Goal: Information Seeking & Learning: Check status

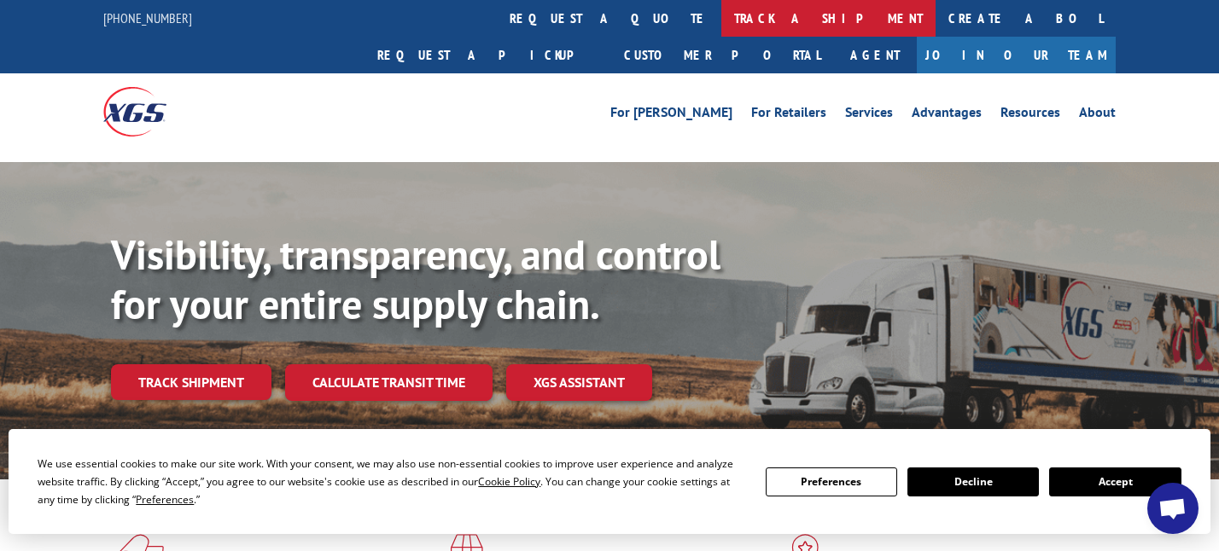
click at [721, 26] on link "track a shipment" at bounding box center [828, 18] width 214 height 37
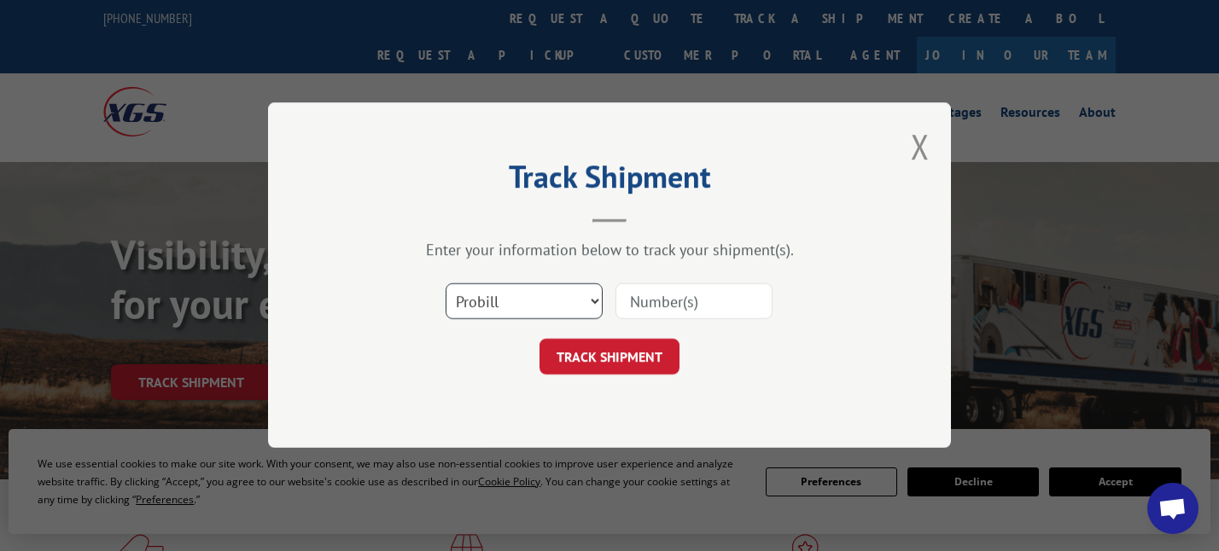
click at [524, 307] on select "Select category... Probill BOL PO" at bounding box center [524, 302] width 157 height 36
click at [593, 300] on select "Select category... Probill BOL PO" at bounding box center [524, 302] width 157 height 36
click at [685, 306] on input at bounding box center [693, 302] width 157 height 36
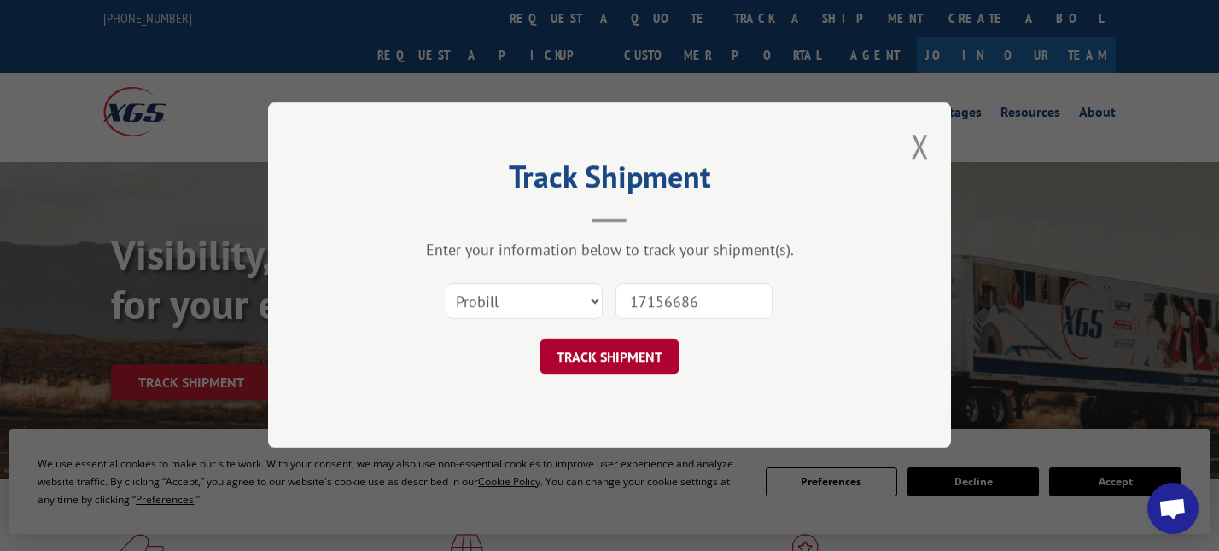
type input "17156686"
click at [611, 358] on button "TRACK SHIPMENT" at bounding box center [609, 358] width 140 height 36
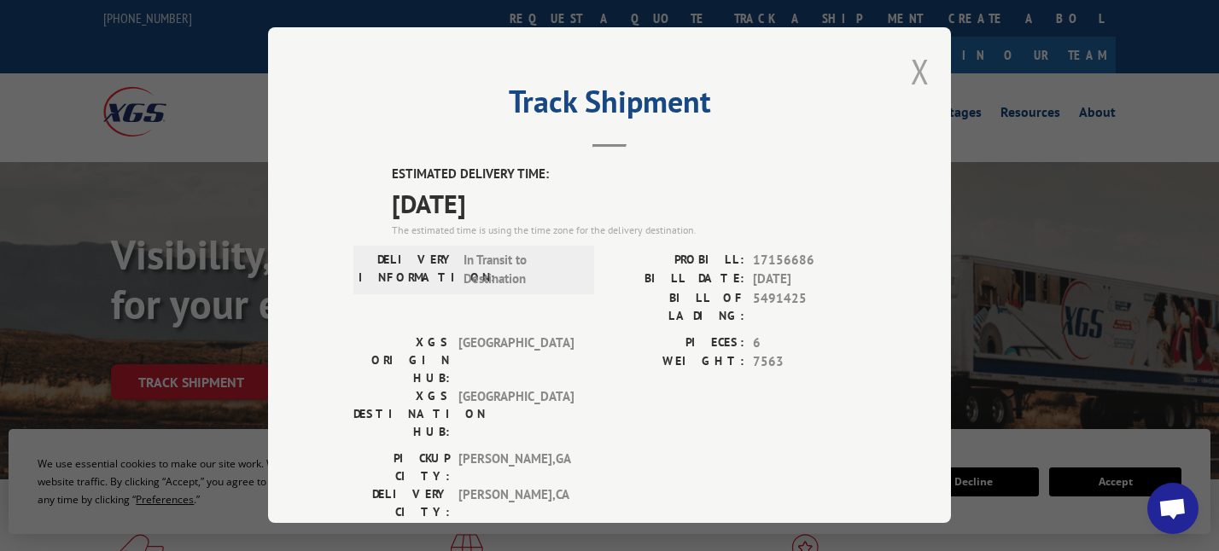
click at [911, 77] on button "Close modal" at bounding box center [920, 71] width 19 height 45
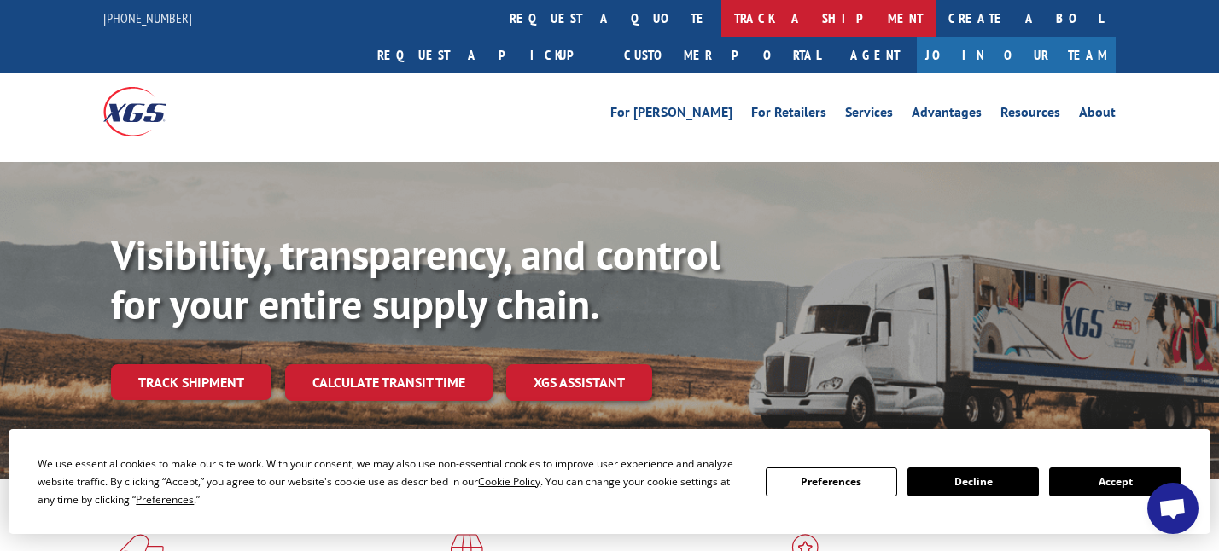
click at [721, 20] on link "track a shipment" at bounding box center [828, 18] width 214 height 37
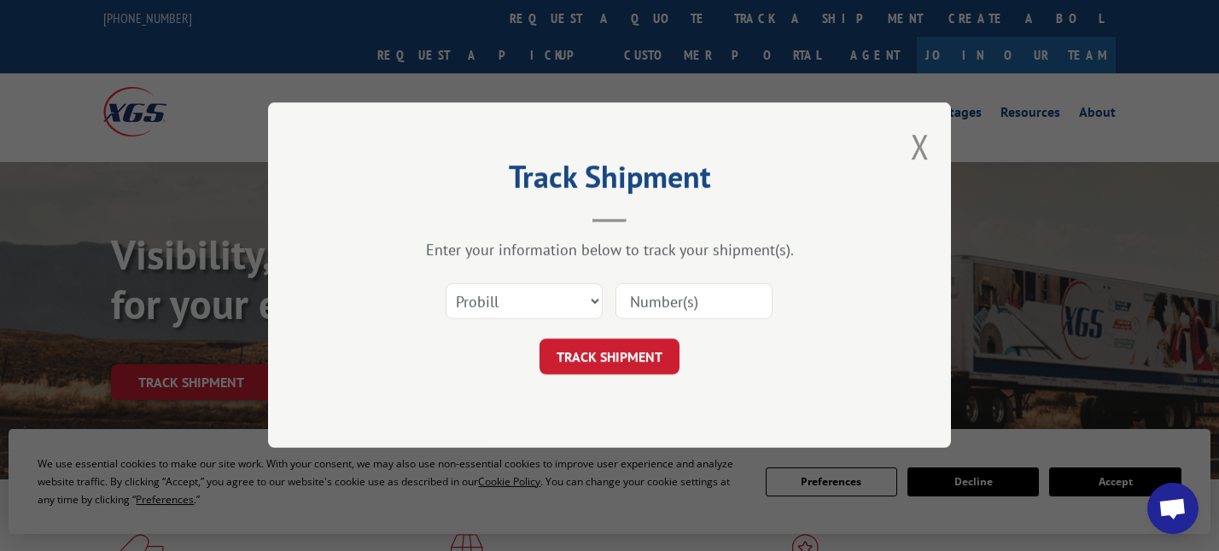
click at [666, 301] on input at bounding box center [693, 302] width 157 height 36
type input "16331696"
click at [622, 352] on button "TRACK SHIPMENT" at bounding box center [609, 358] width 140 height 36
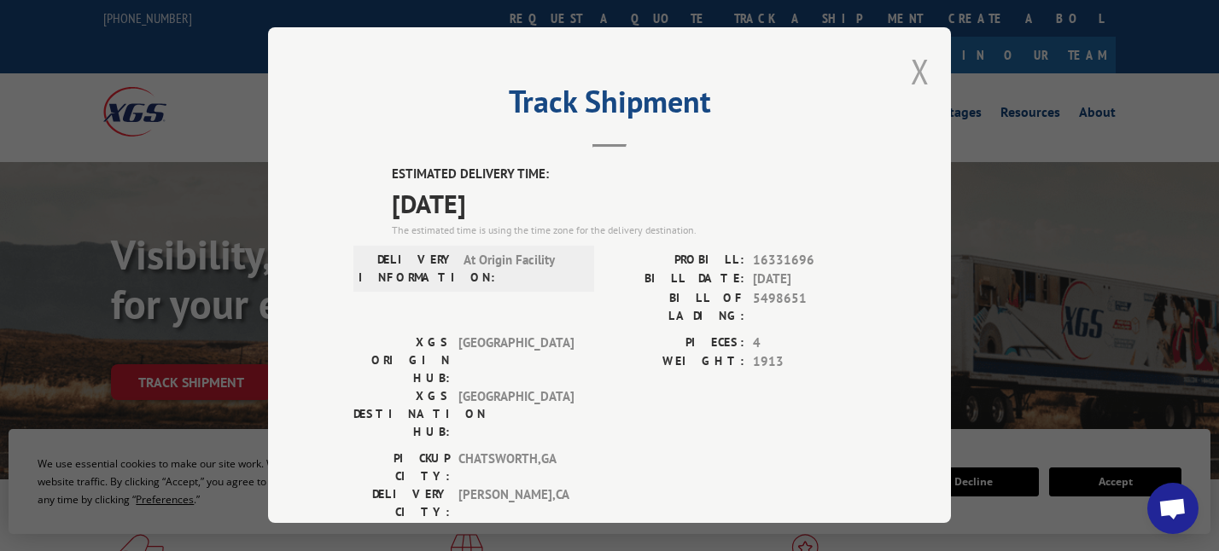
click at [912, 69] on button "Close modal" at bounding box center [920, 71] width 19 height 45
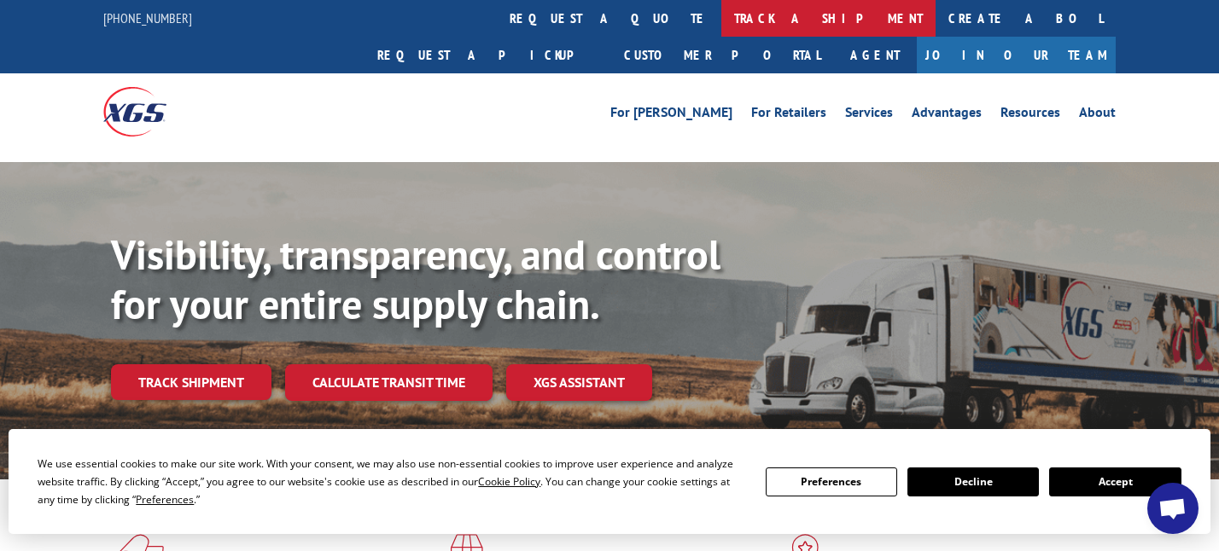
click at [721, 9] on link "track a shipment" at bounding box center [828, 18] width 214 height 37
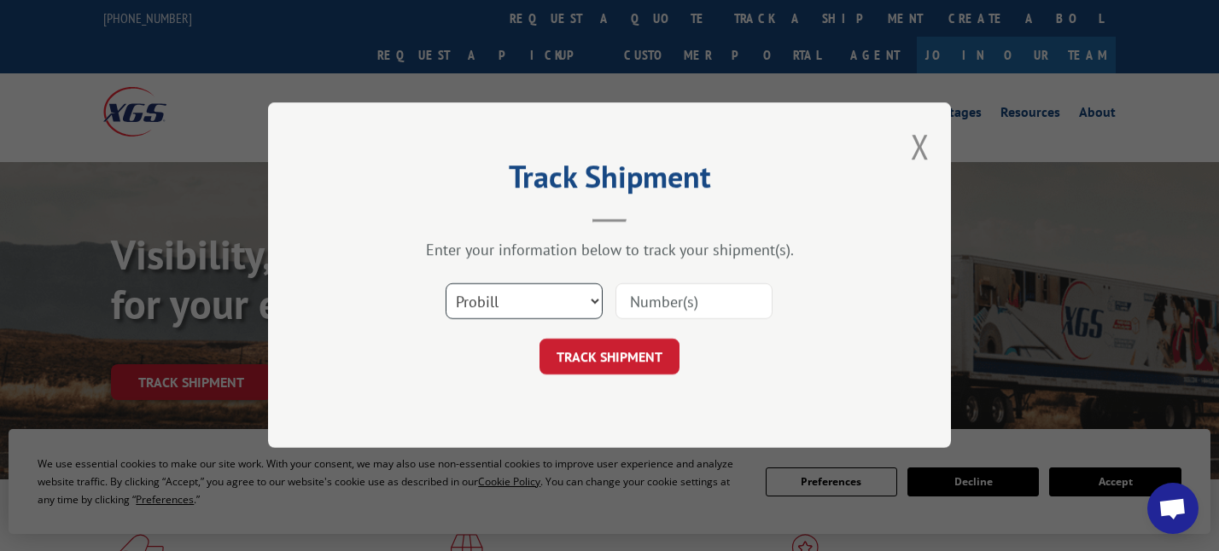
click at [508, 299] on select "Select category... Probill BOL PO" at bounding box center [524, 302] width 157 height 36
click at [729, 300] on input at bounding box center [693, 302] width 157 height 36
click at [728, 300] on input at bounding box center [693, 302] width 157 height 36
type input "17156725"
click at [624, 363] on button "TRACK SHIPMENT" at bounding box center [609, 358] width 140 height 36
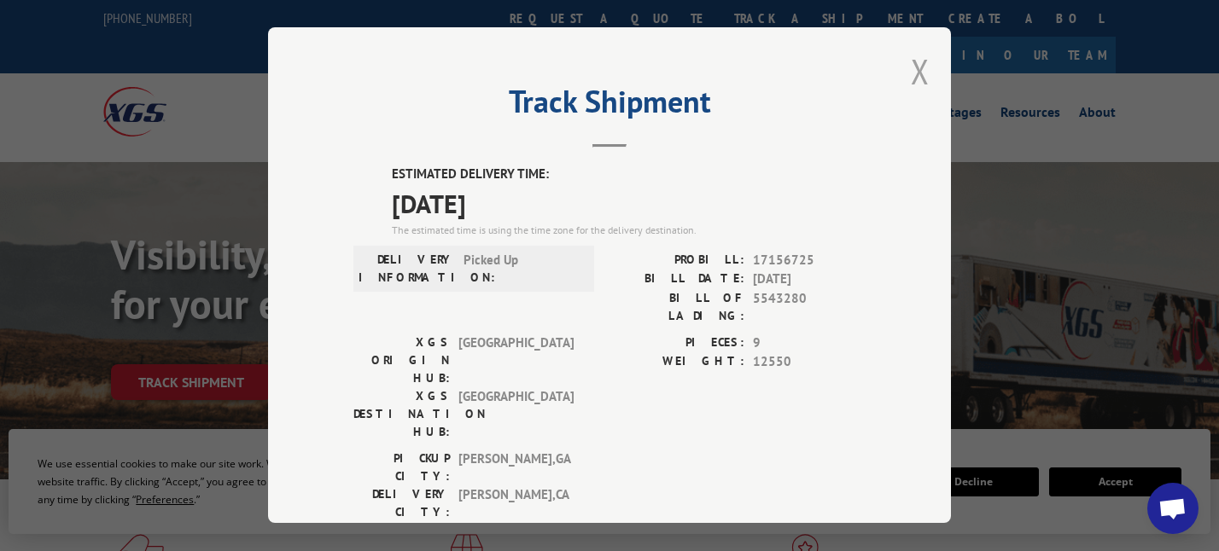
click at [912, 65] on button "Close modal" at bounding box center [920, 71] width 19 height 45
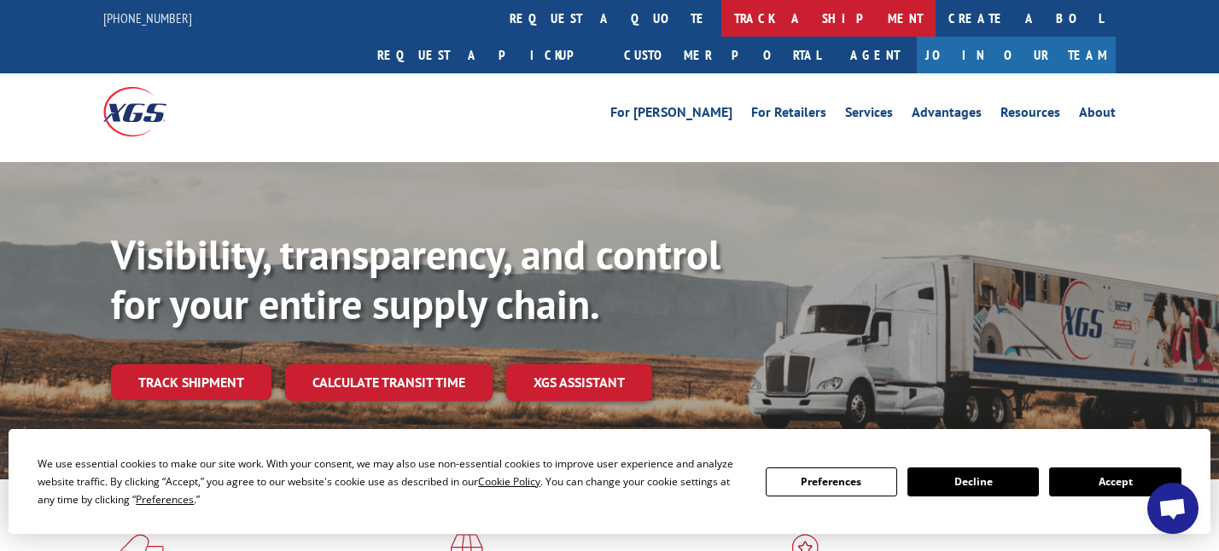
click at [721, 14] on link "track a shipment" at bounding box center [828, 18] width 214 height 37
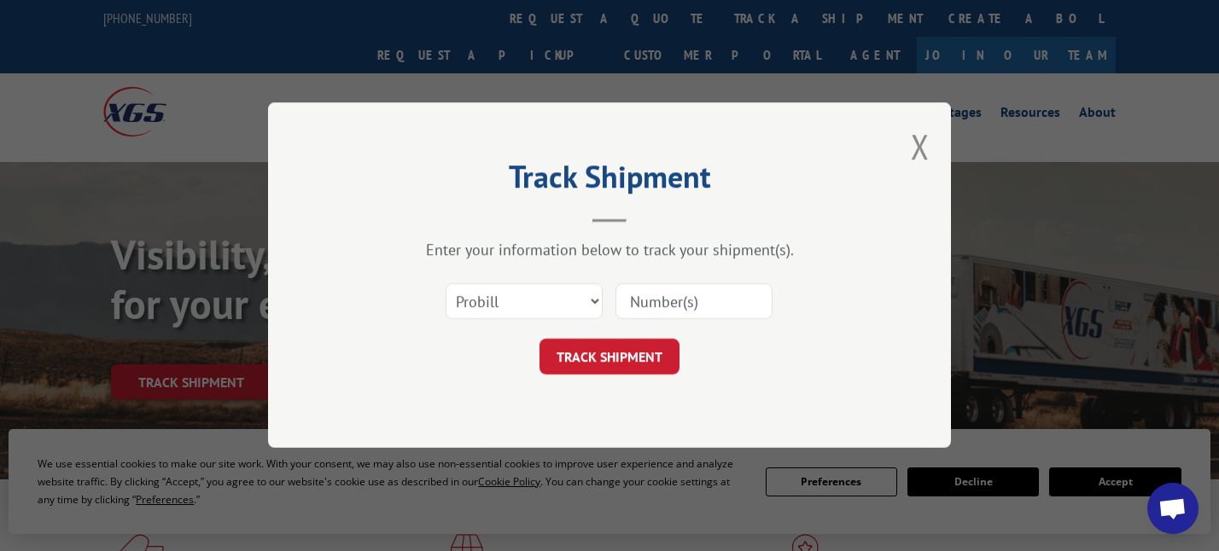
click at [721, 303] on input at bounding box center [693, 302] width 157 height 36
type input "16331777"
click at [616, 359] on button "TRACK SHIPMENT" at bounding box center [609, 358] width 140 height 36
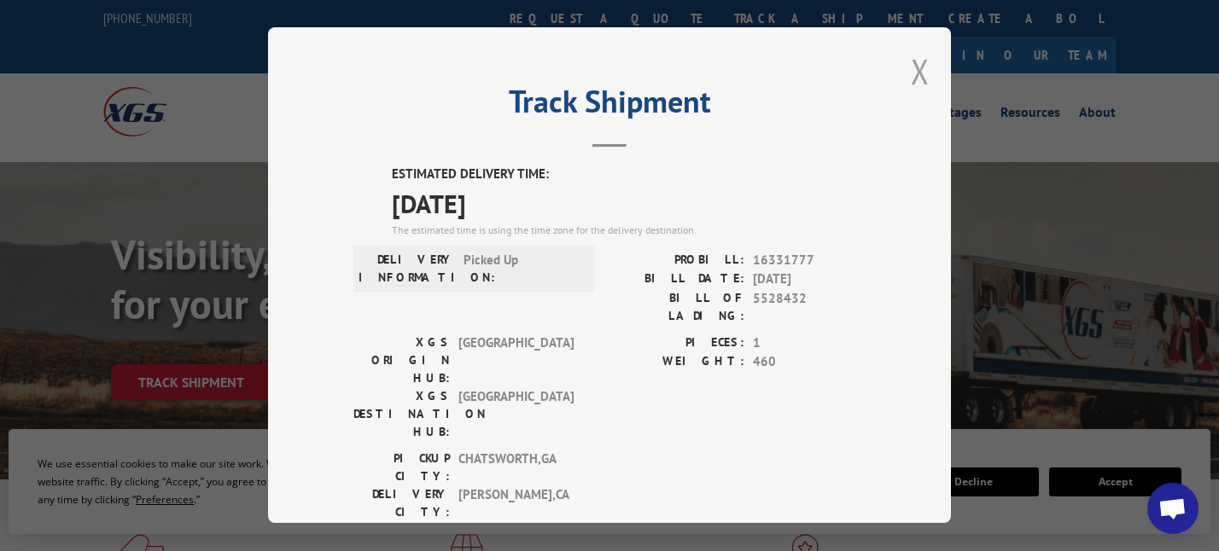
click at [911, 77] on button "Close modal" at bounding box center [920, 71] width 19 height 45
